Goal: Information Seeking & Learning: Learn about a topic

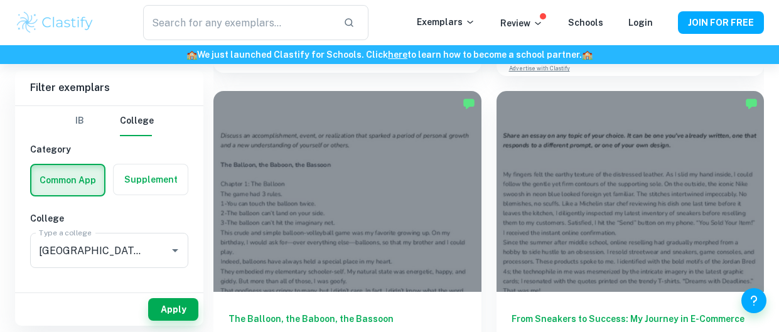
scroll to position [1440, 0]
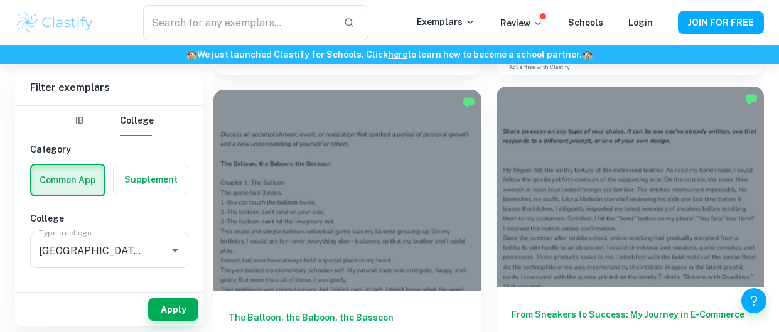
click at [576, 174] on div at bounding box center [630, 187] width 268 height 201
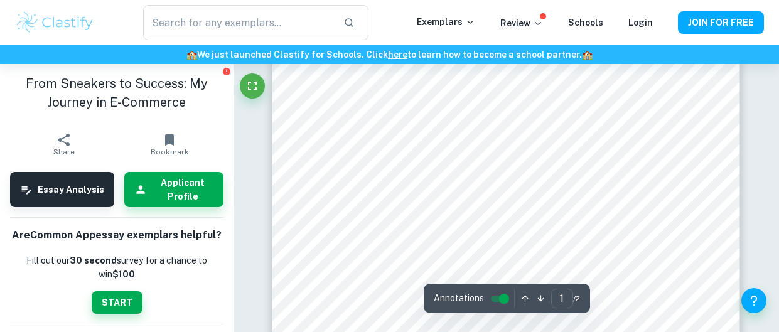
scroll to position [60, 0]
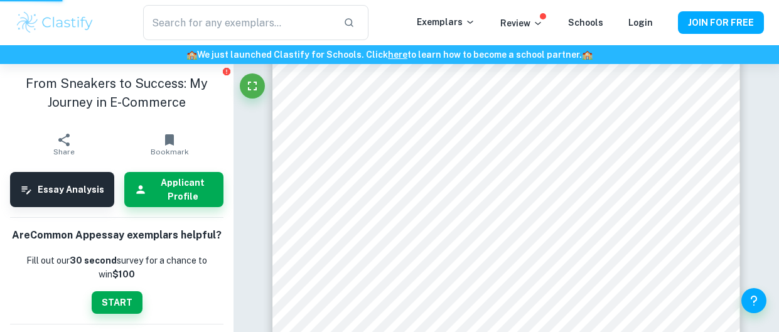
type input "2"
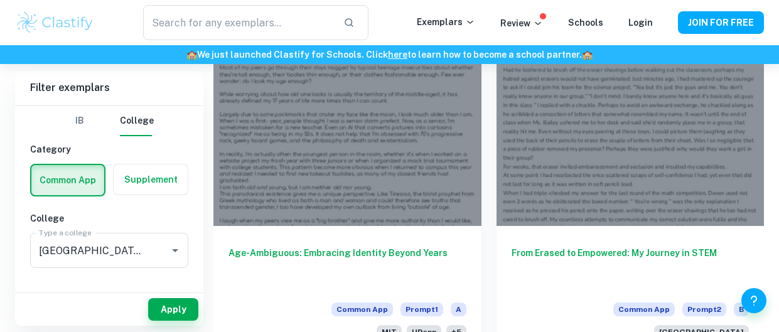
scroll to position [1864, 0]
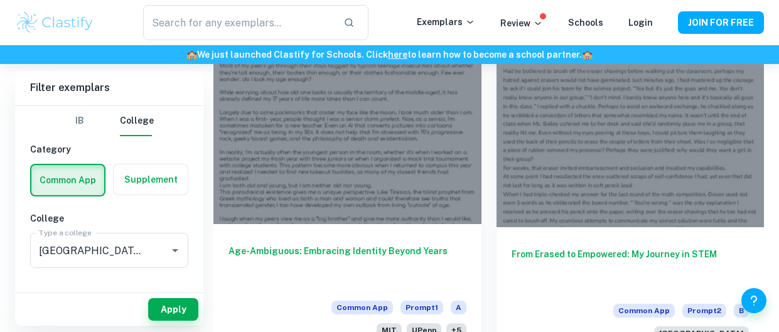
click at [410, 224] on div "Age-Ambiguous: Embracing Identity Beyond Years Common App Prompt 1 A MIT UPenn …" at bounding box center [347, 288] width 268 height 128
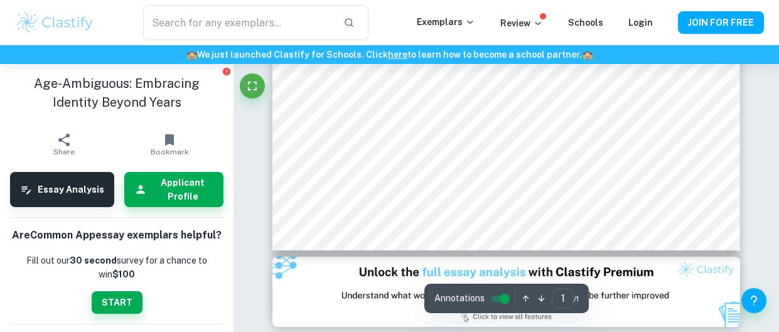
scroll to position [431, 0]
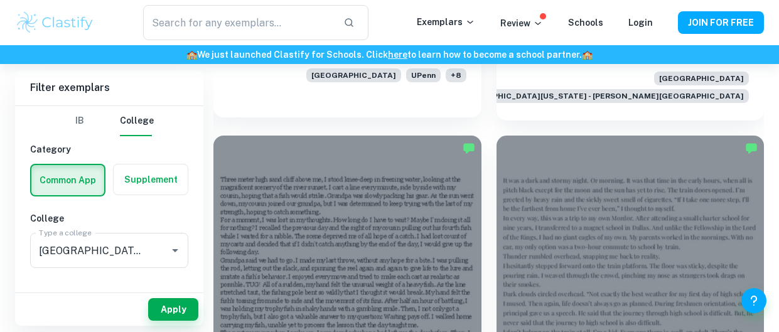
scroll to position [2845, 0]
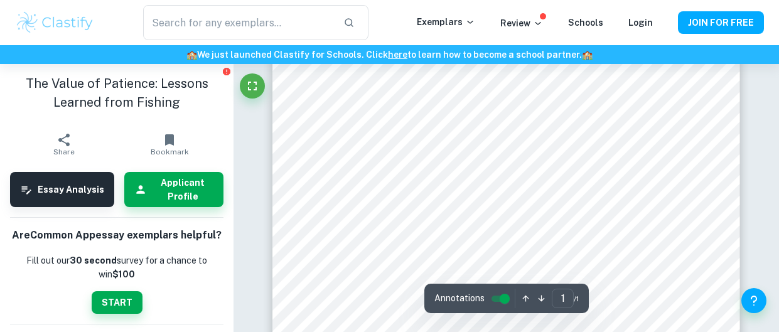
scroll to position [236, 0]
